Goal: Task Accomplishment & Management: Manage account settings

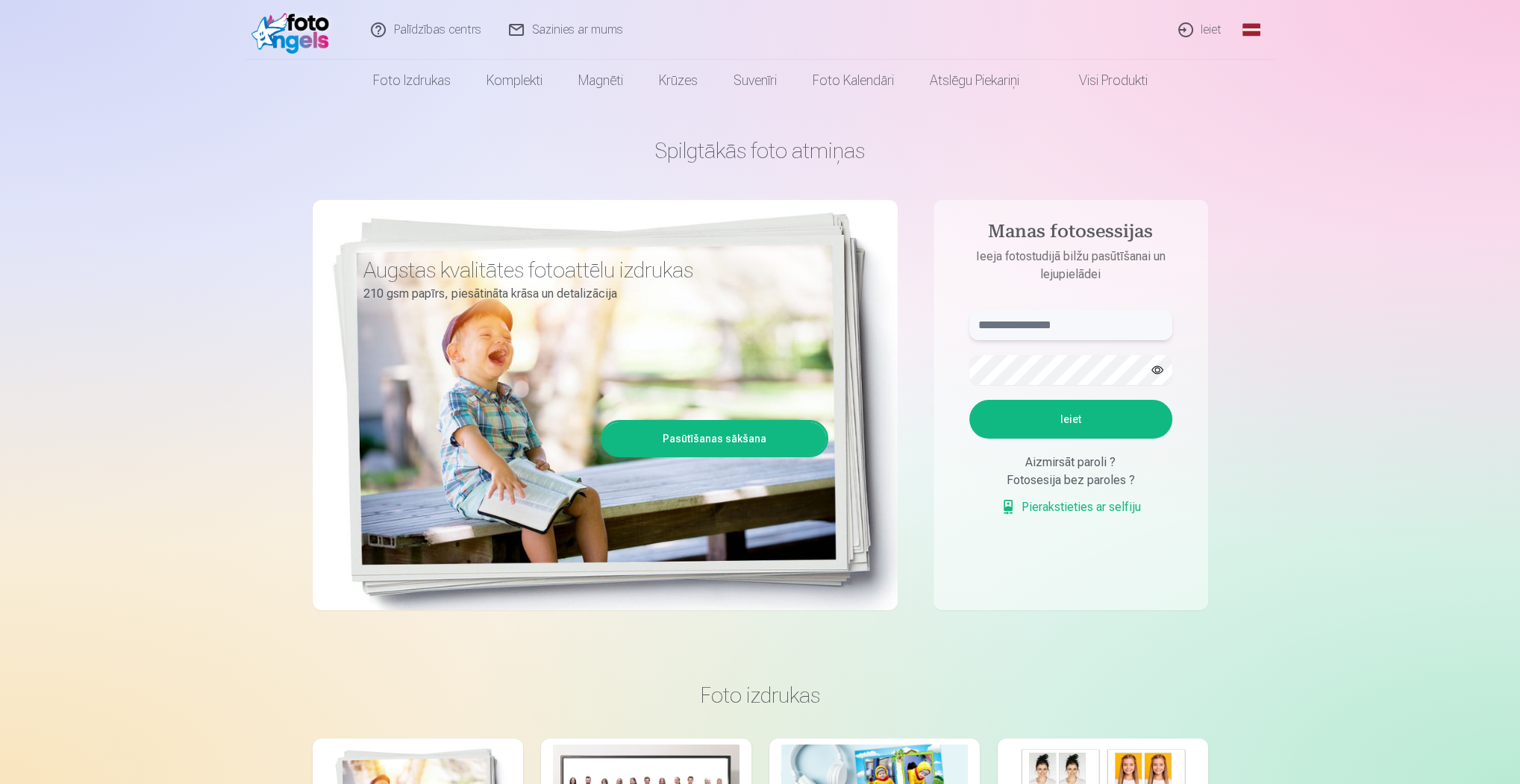
click at [1027, 328] on input "text" at bounding box center [1071, 325] width 203 height 30
type input "**********"
click at [1131, 424] on button "Ieiet" at bounding box center [1071, 420] width 203 height 39
